Goal: Information Seeking & Learning: Learn about a topic

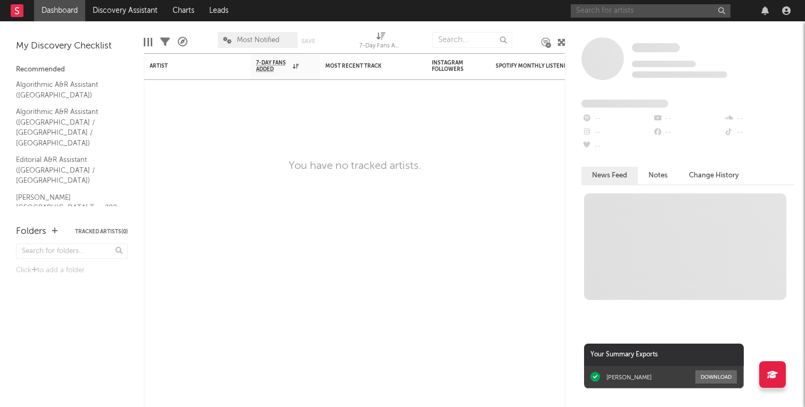
click at [640, 11] on input "text" at bounding box center [651, 10] width 160 height 13
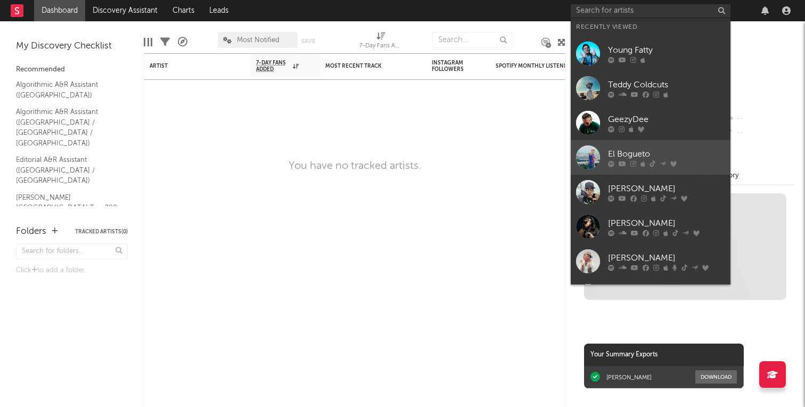
click at [655, 157] on div "El Bogueto" at bounding box center [666, 154] width 117 height 13
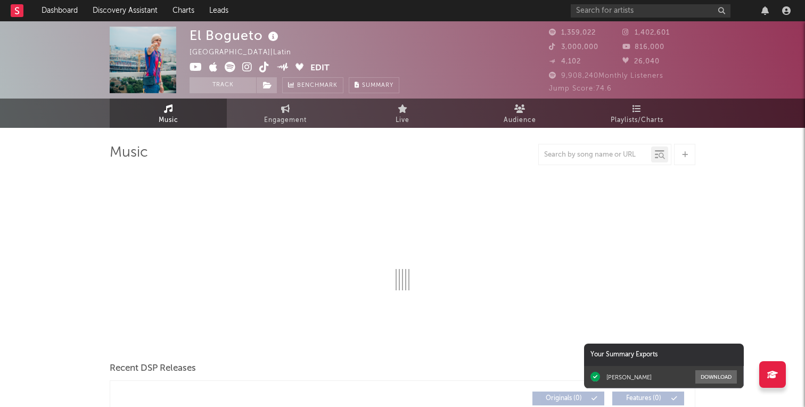
select select "6m"
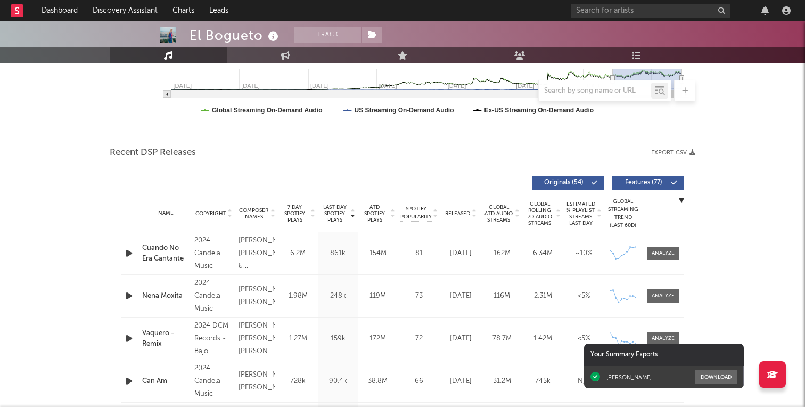
scroll to position [296, 0]
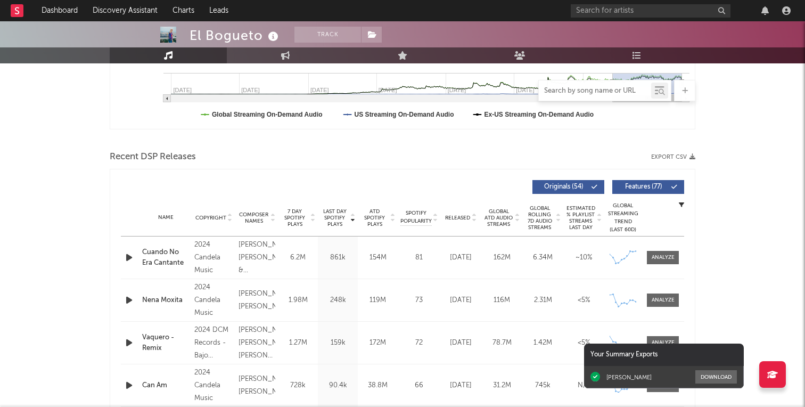
click at [577, 87] on input "text" at bounding box center [595, 91] width 112 height 9
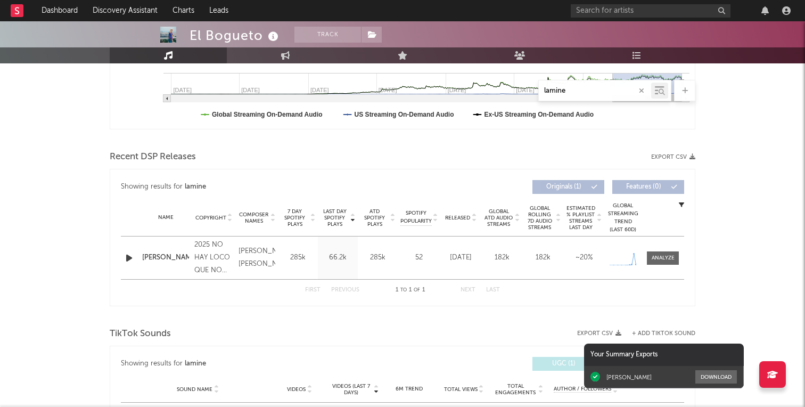
type input "lamine"
click at [159, 254] on div "[PERSON_NAME]" at bounding box center [165, 257] width 47 height 11
click at [657, 255] on div at bounding box center [663, 258] width 23 height 8
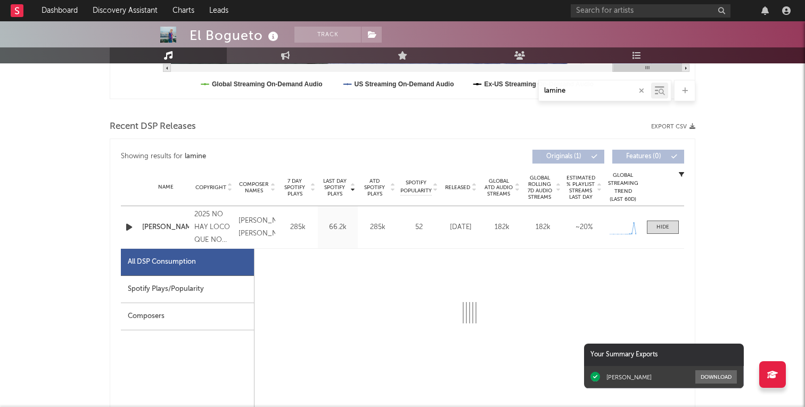
select select "1w"
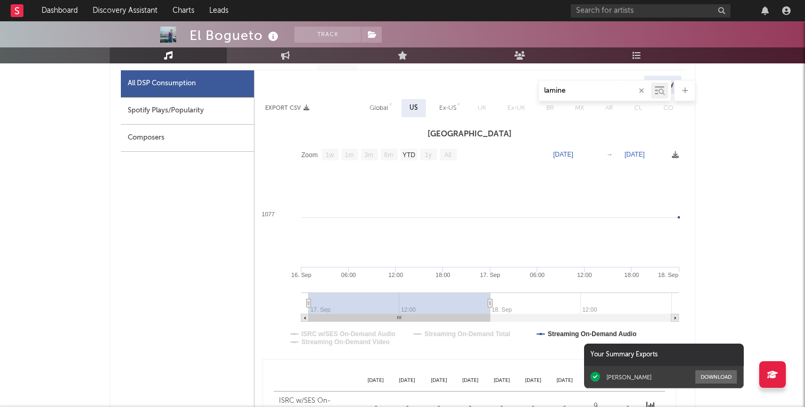
scroll to position [509, 0]
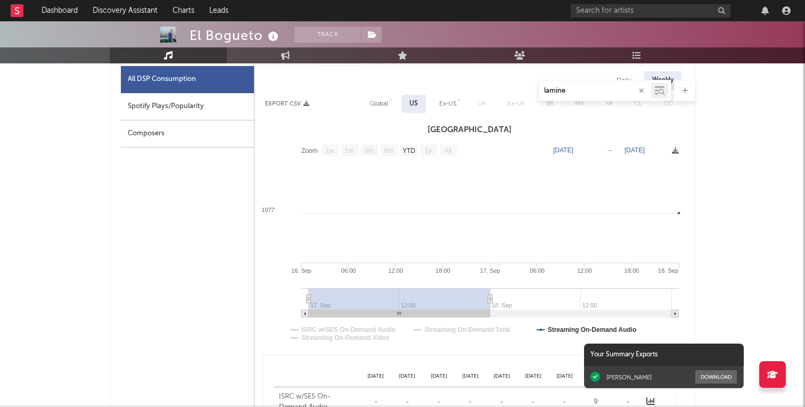
click at [462, 320] on rect at bounding box center [470, 245] width 430 height 213
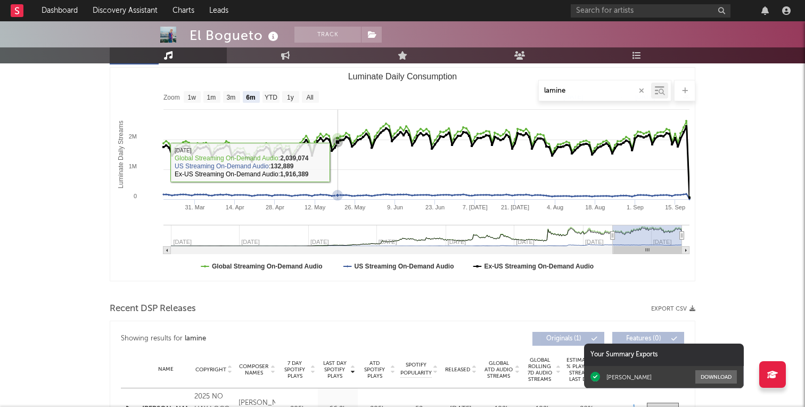
scroll to position [0, 0]
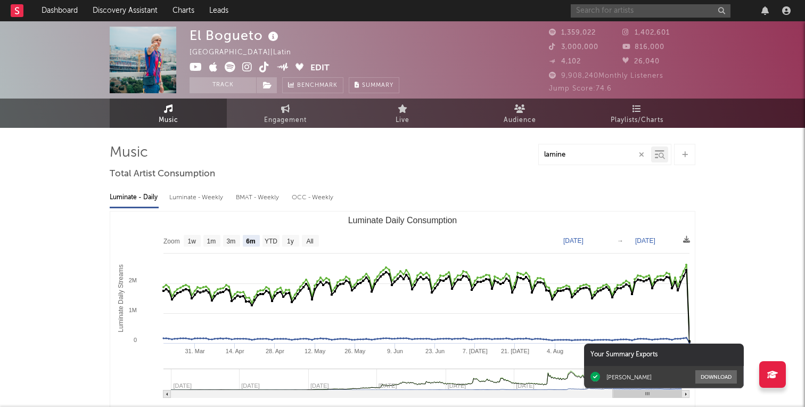
click at [593, 6] on input "text" at bounding box center [651, 10] width 160 height 13
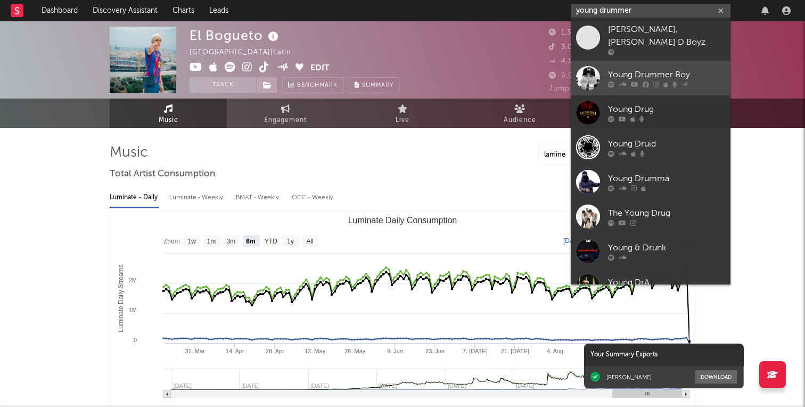
type input "young drummer"
click at [647, 61] on link "Young Drummer Boy" at bounding box center [651, 78] width 160 height 35
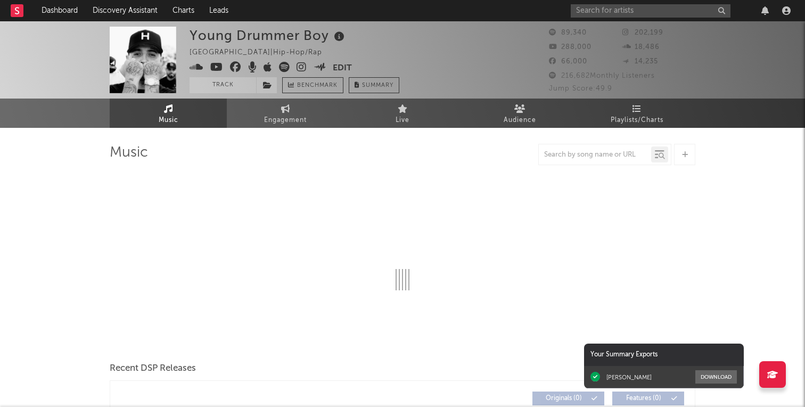
select select "6m"
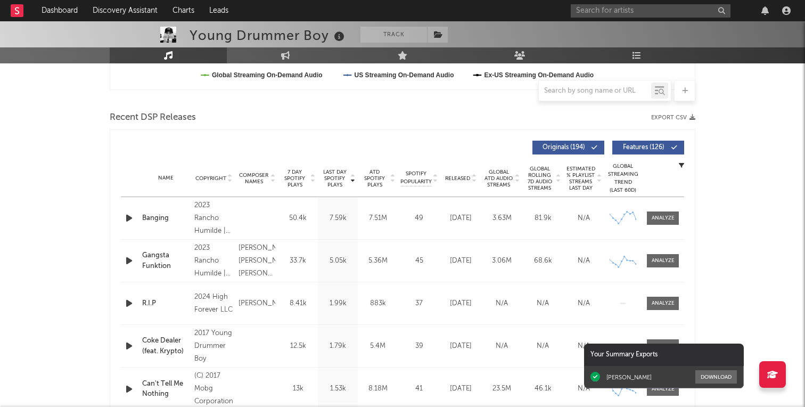
scroll to position [333, 0]
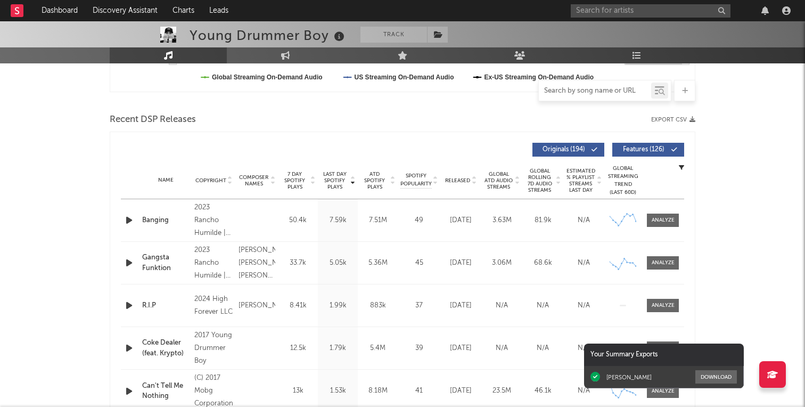
click at [578, 92] on input "text" at bounding box center [595, 91] width 112 height 9
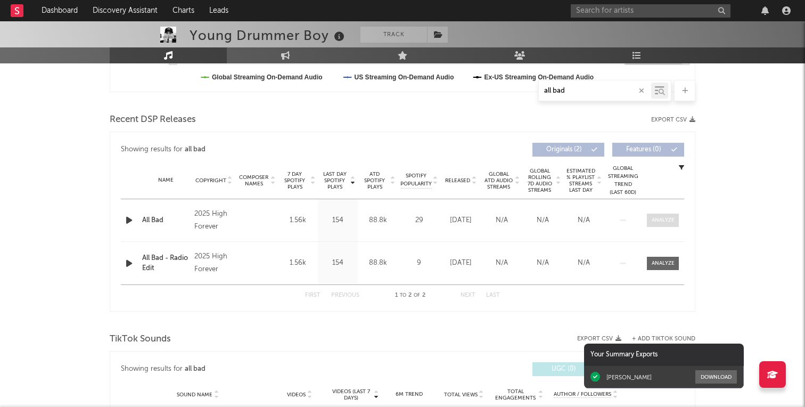
type input "all bad"
click at [671, 219] on div at bounding box center [663, 220] width 23 height 8
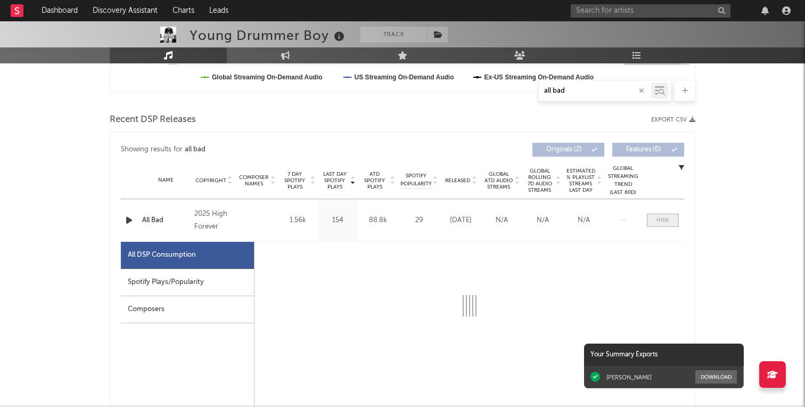
select select "1w"
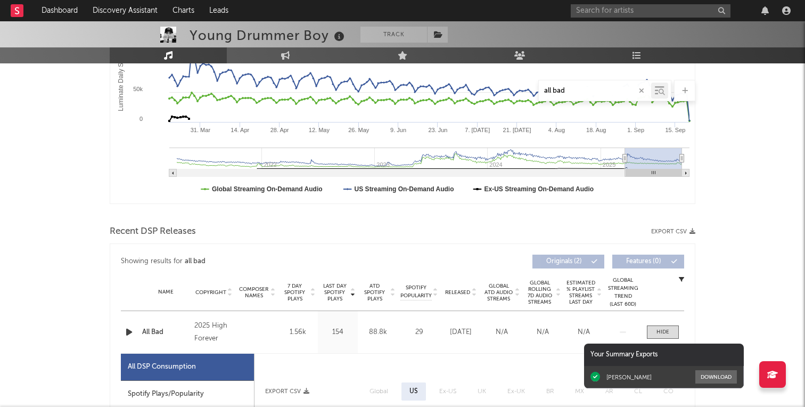
scroll to position [0, 0]
